Goal: Task Accomplishment & Management: Use online tool/utility

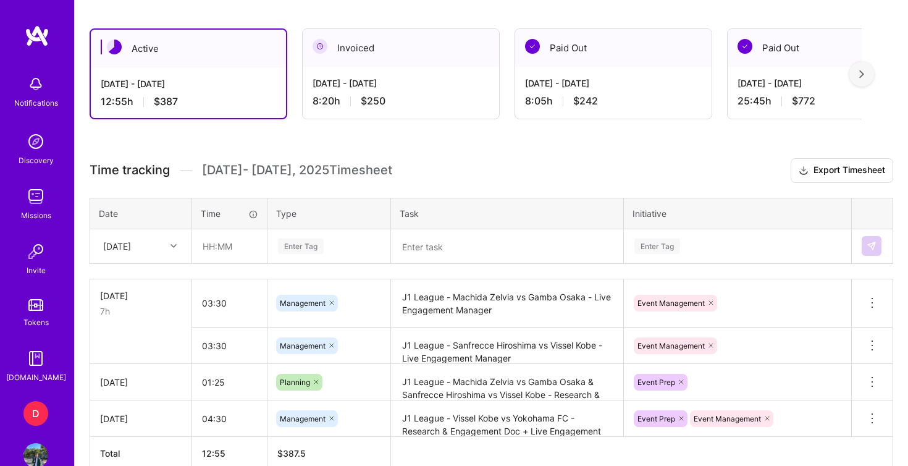
scroll to position [328, 0]
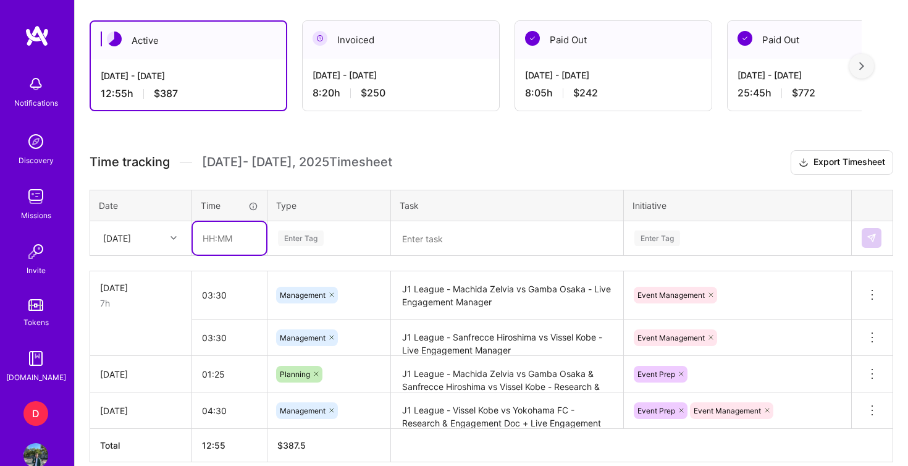
click at [216, 245] on input "text" at bounding box center [230, 238] width 74 height 33
type input "01:00"
click at [290, 243] on div "Enter Tag" at bounding box center [301, 238] width 46 height 19
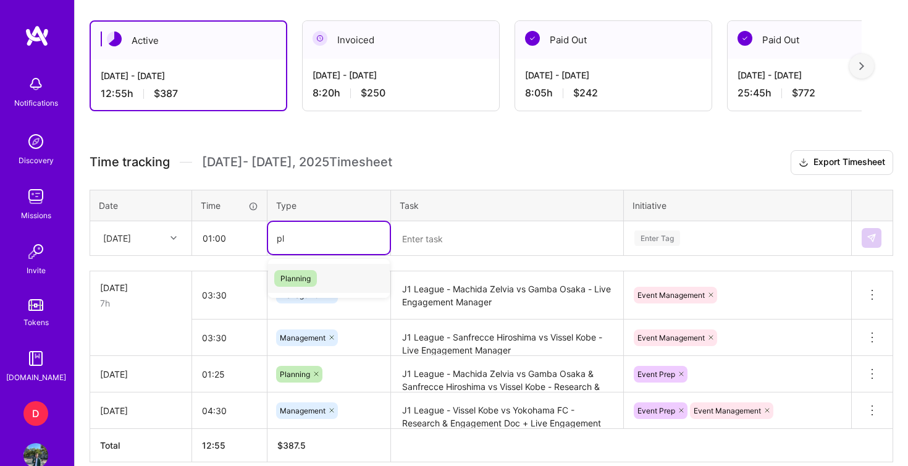
type input "pla"
click at [298, 276] on span "Planning" at bounding box center [295, 278] width 43 height 17
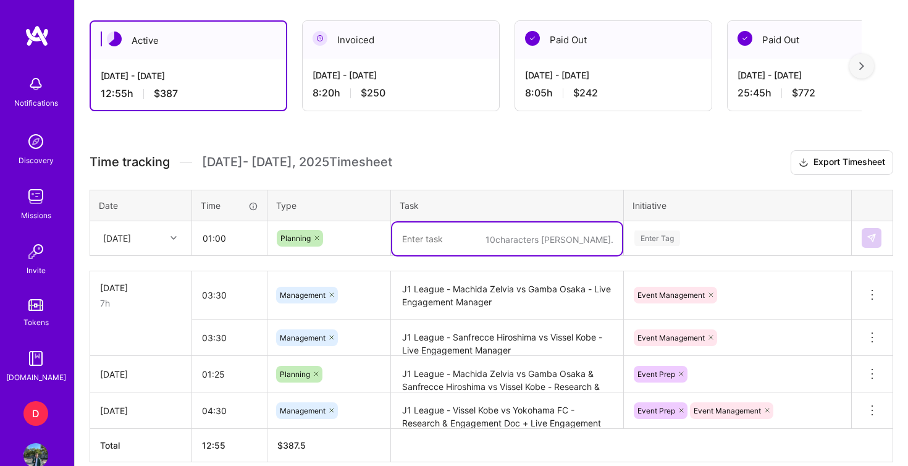
click at [439, 249] on textarea at bounding box center [507, 238] width 230 height 33
paste textarea "NPB Baseball match between [PERSON_NAME] and Hanshin Tigers."
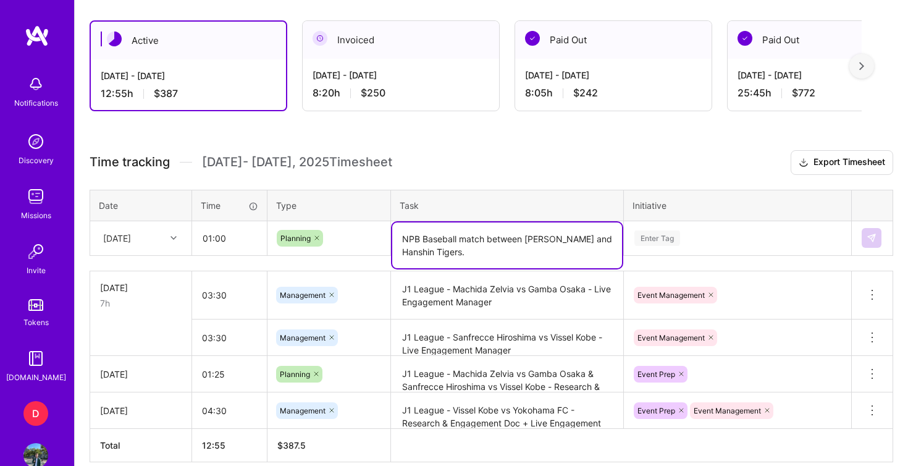
drag, startPoint x: 524, startPoint y: 238, endPoint x: 460, endPoint y: 233, distance: 64.4
click at [460, 233] on textarea "NPB Baseball match between [PERSON_NAME] and Hanshin Tigers." at bounding box center [507, 245] width 230 height 46
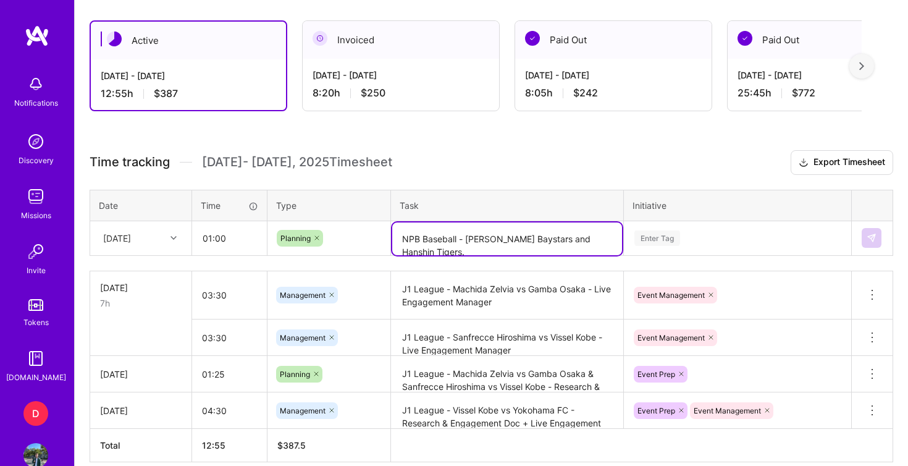
click at [547, 236] on textarea "NPB Baseball - [PERSON_NAME] Baystars and Hanshin Tigers." at bounding box center [507, 238] width 230 height 33
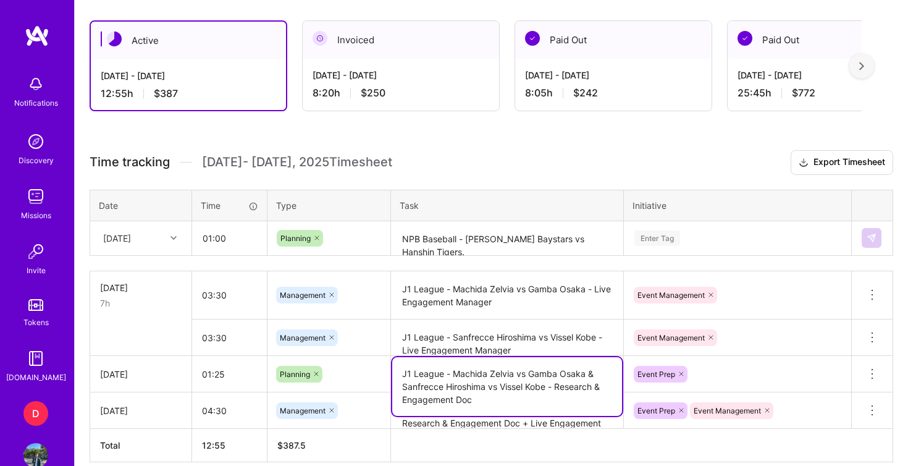
click at [576, 373] on textarea "J1 League - Machida Zelvia vs Gamba Osaka & Sanfrecce Hiroshima vs Vissel Kobe …" at bounding box center [507, 386] width 230 height 59
drag, startPoint x: 563, startPoint y: 399, endPoint x: 559, endPoint y: 387, distance: 13.1
click at [559, 387] on textarea "J1 League - Machida Zelvia vs Gamba Osaka & Sanfrecce Hiroshima vs Vissel Kobe …" at bounding box center [507, 386] width 230 height 59
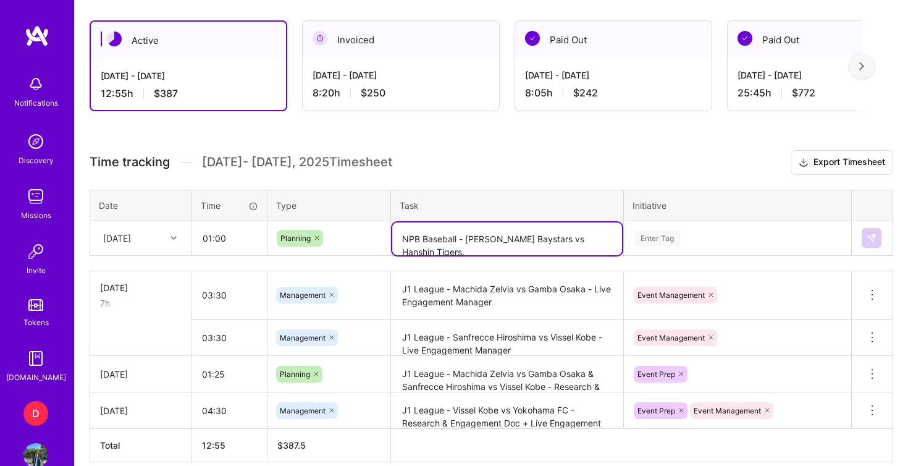
click at [604, 239] on textarea "NPB Baseball - [PERSON_NAME] Baystars vs Hanshin Tigers." at bounding box center [507, 238] width 230 height 33
paste textarea "Research & Engagement Doc"
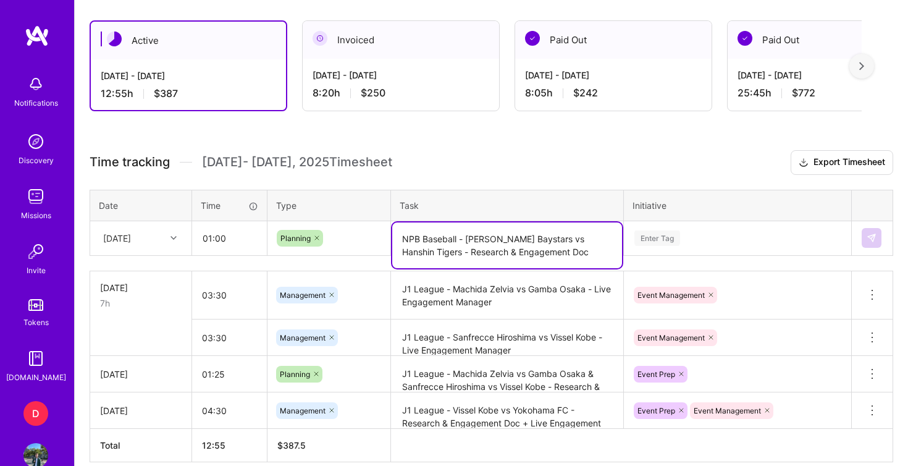
type textarea "NPB Baseball - [PERSON_NAME] Baystars vs Hanshin Tigers - Research & Engagement…"
click at [667, 242] on div "Enter Tag" at bounding box center [738, 238] width 226 height 32
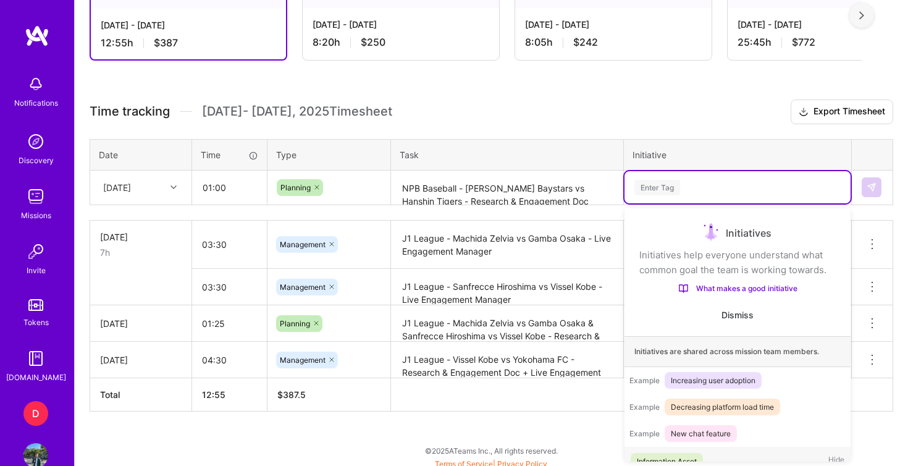
scroll to position [17, 0]
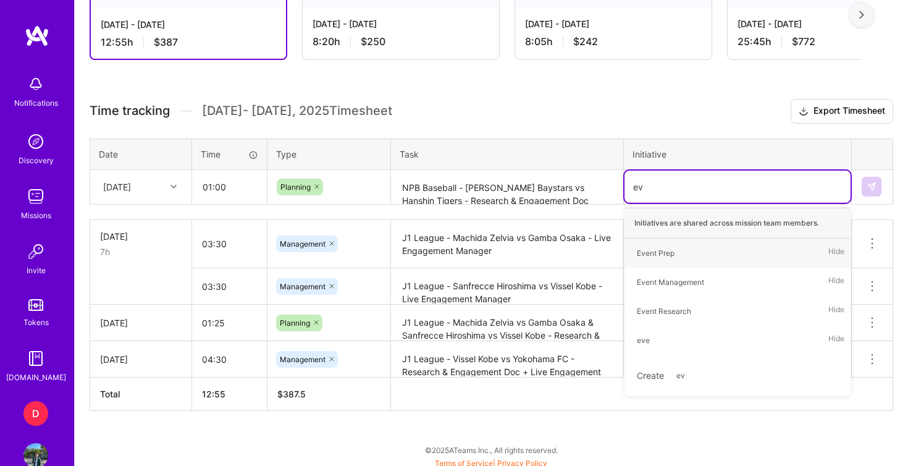
type input "eve"
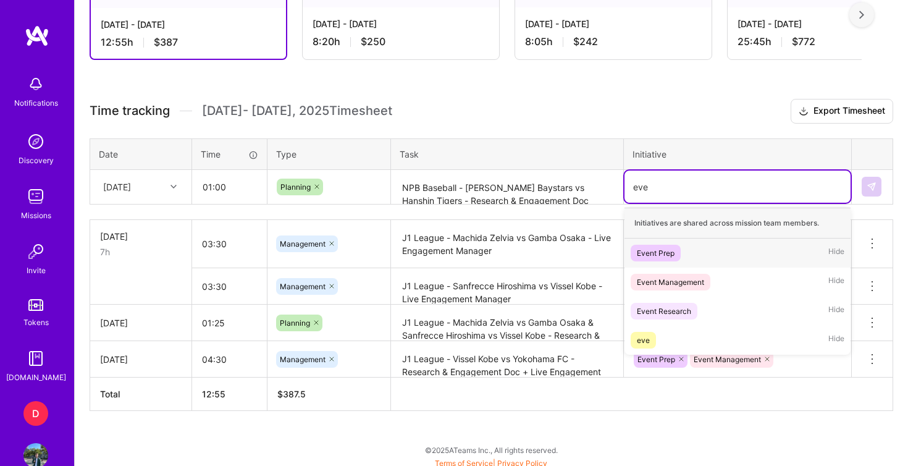
click at [672, 248] on div "Event Prep" at bounding box center [656, 253] width 38 height 13
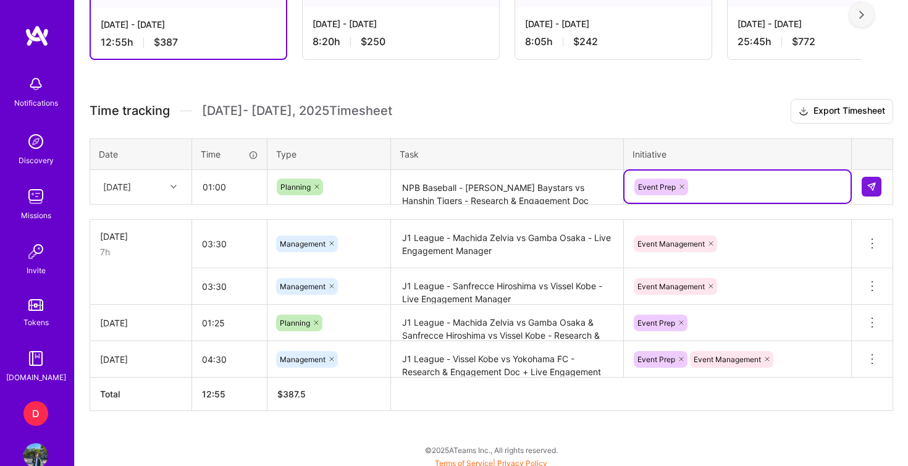
click at [681, 77] on div "Active [DATE] - [DATE] 12:55 h $387 Invoiced [DATE] - [DATE] 8:20 h $250 Paid O…" at bounding box center [491, 212] width 833 height 517
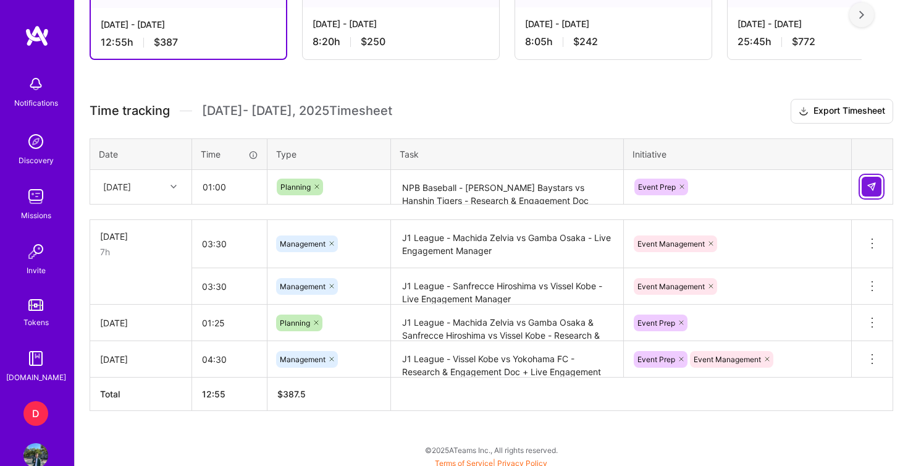
click at [868, 187] on img at bounding box center [872, 187] width 10 height 10
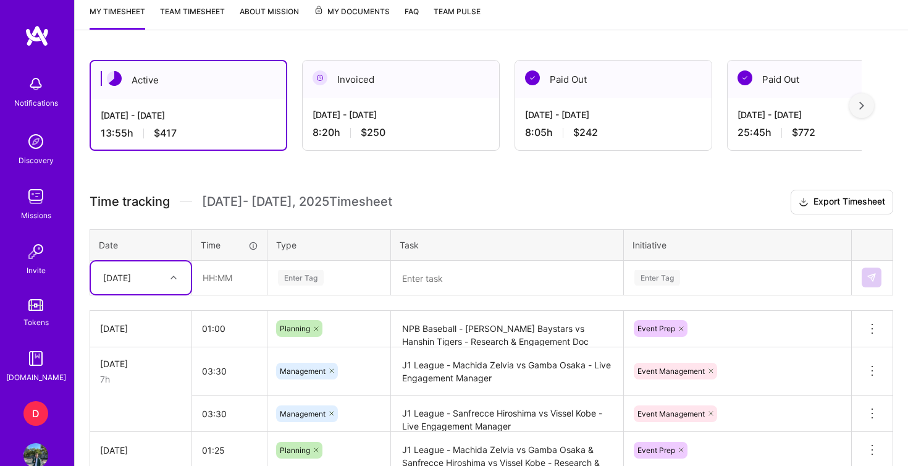
scroll to position [243, 0]
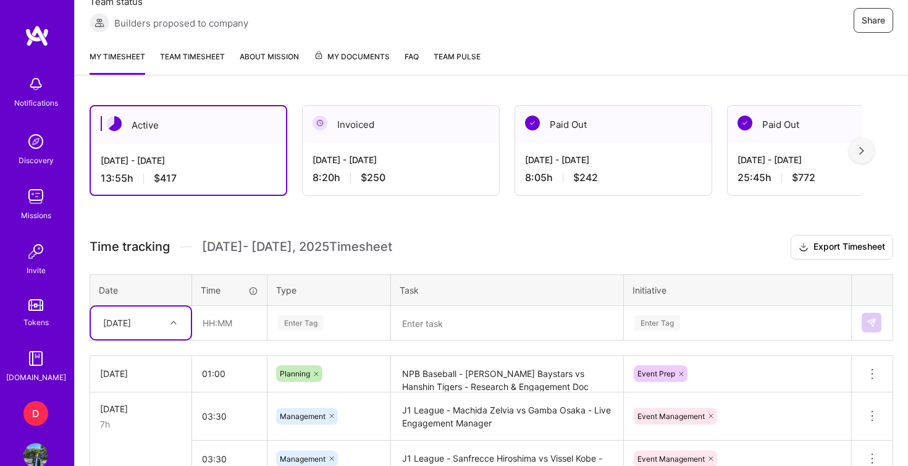
click at [216, 59] on link "Team timesheet" at bounding box center [192, 62] width 65 height 25
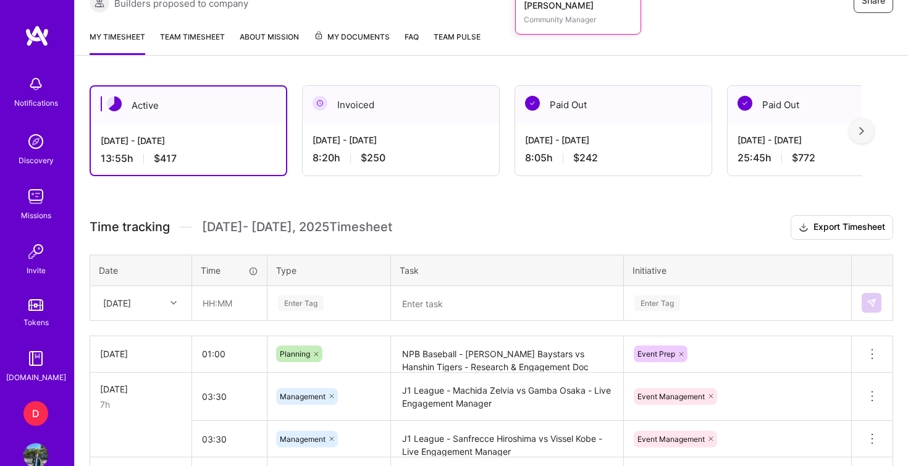
scroll to position [264, 0]
